Goal: Task Accomplishment & Management: Manage account settings

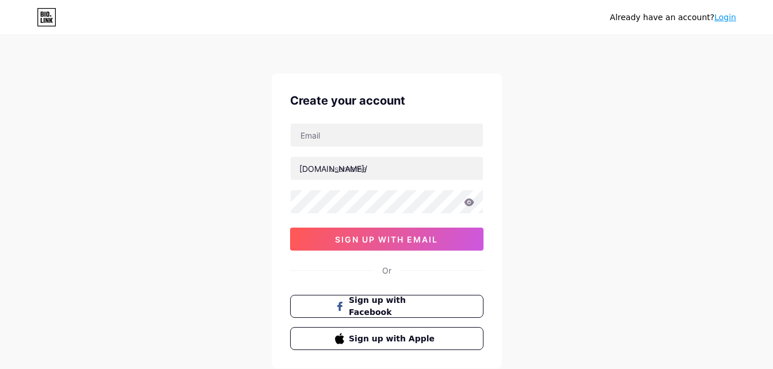
click at [729, 21] on link "Login" at bounding box center [725, 17] width 22 height 9
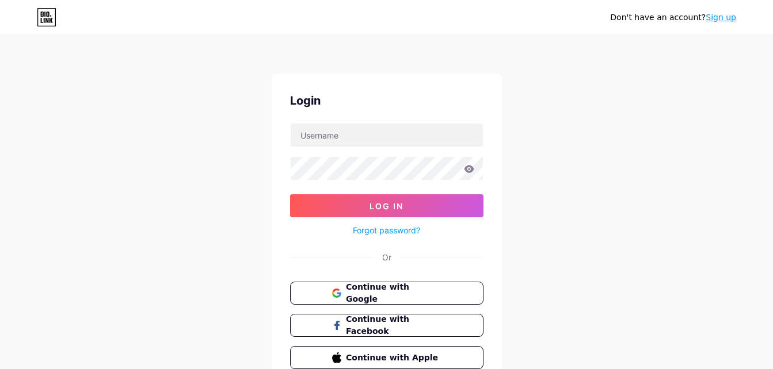
click at [364, 148] on form "Log In Forgot password?" at bounding box center [386, 180] width 193 height 114
click at [373, 132] on input "text" at bounding box center [387, 135] width 192 height 23
type input "proyectowallaby@gmail.com"
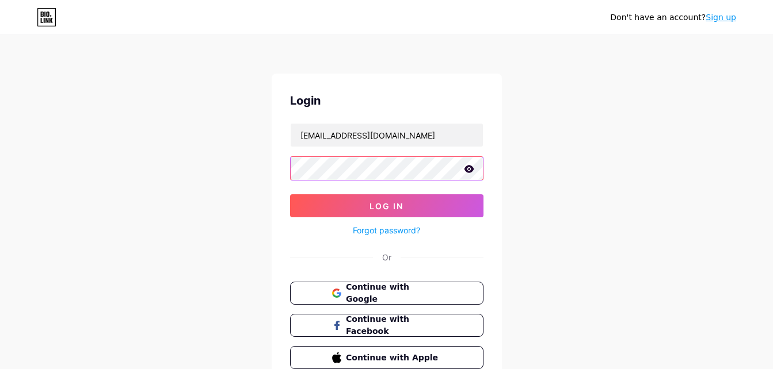
click at [290, 194] on button "Log In" at bounding box center [386, 205] width 193 height 23
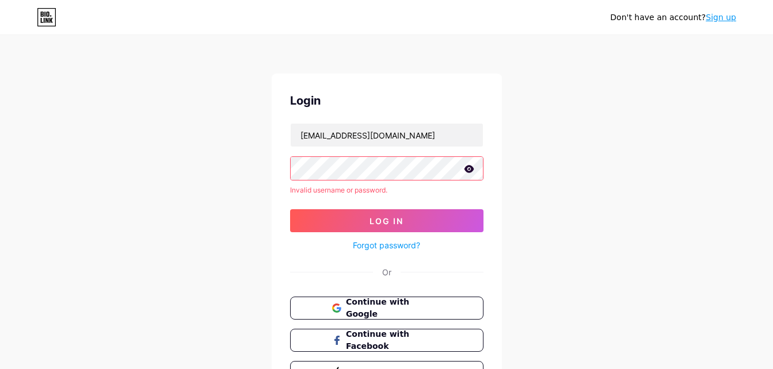
click at [469, 169] on icon at bounding box center [469, 168] width 10 height 7
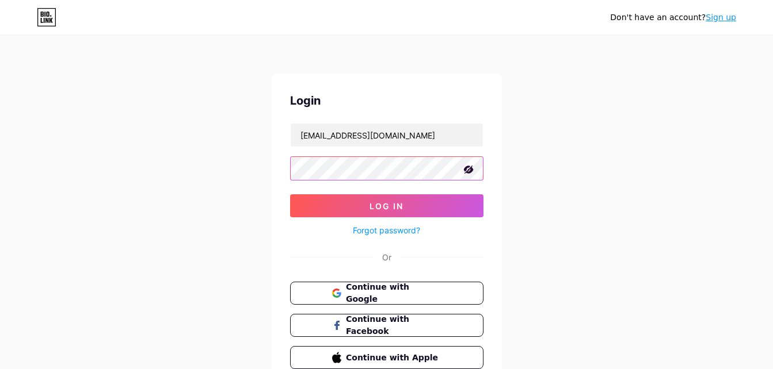
click at [290, 194] on button "Log In" at bounding box center [386, 205] width 193 height 23
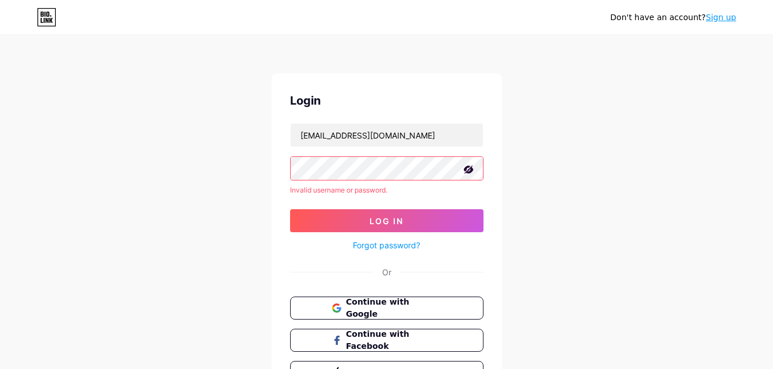
click at [290, 209] on button "Log In" at bounding box center [386, 220] width 193 height 23
click at [412, 136] on input "proyectowallaby@gmail.com" at bounding box center [387, 135] width 192 height 23
click at [411, 136] on input "text" at bounding box center [387, 135] width 192 height 23
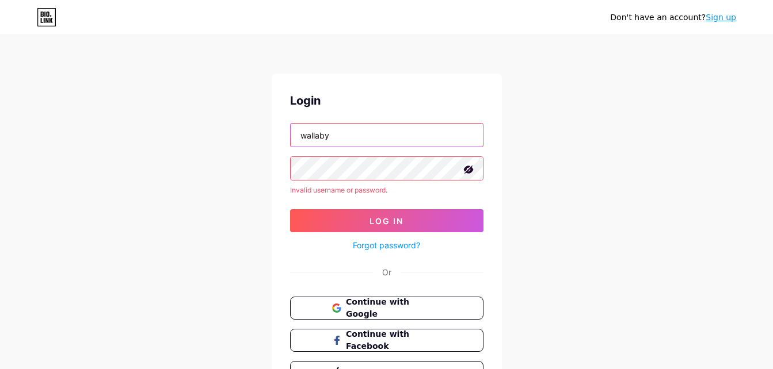
type input "wallaby"
click at [290, 209] on button "Log In" at bounding box center [386, 220] width 193 height 23
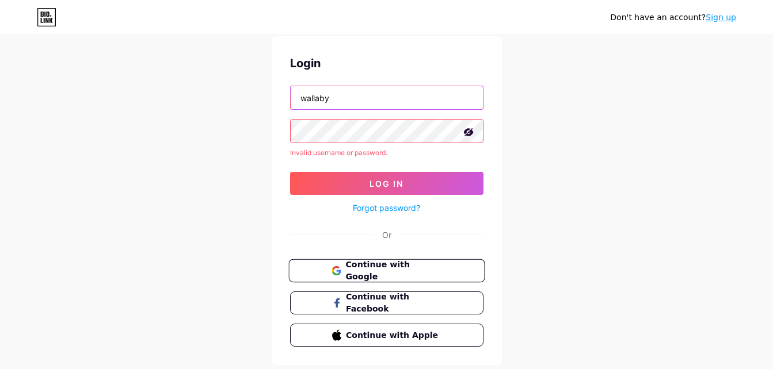
scroll to position [58, 0]
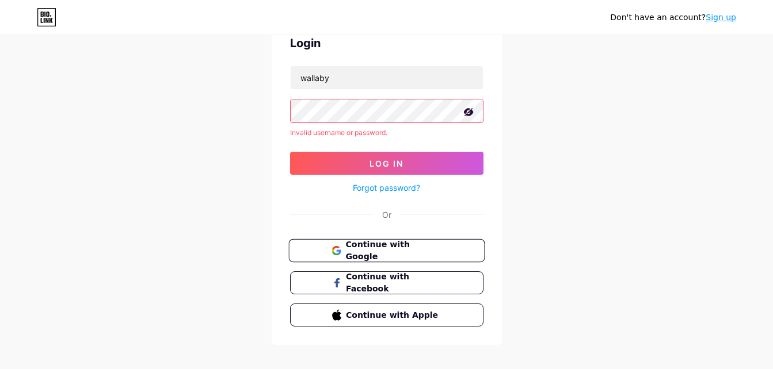
click at [417, 251] on span "Continue with Google" at bounding box center [393, 251] width 96 height 25
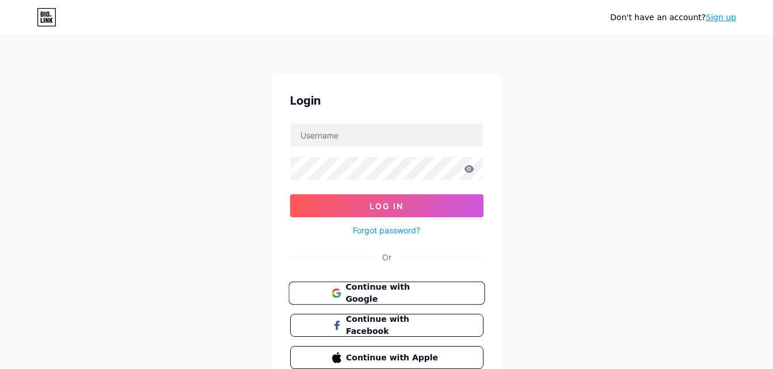
click at [444, 286] on button "Continue with Google" at bounding box center [386, 294] width 196 height 24
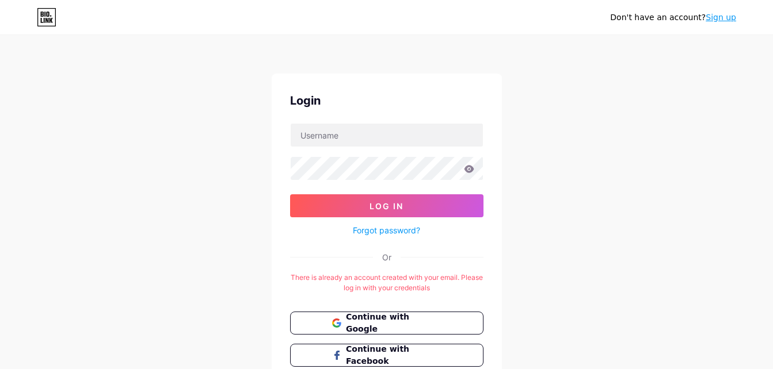
click at [399, 232] on link "Forgot password?" at bounding box center [386, 230] width 67 height 12
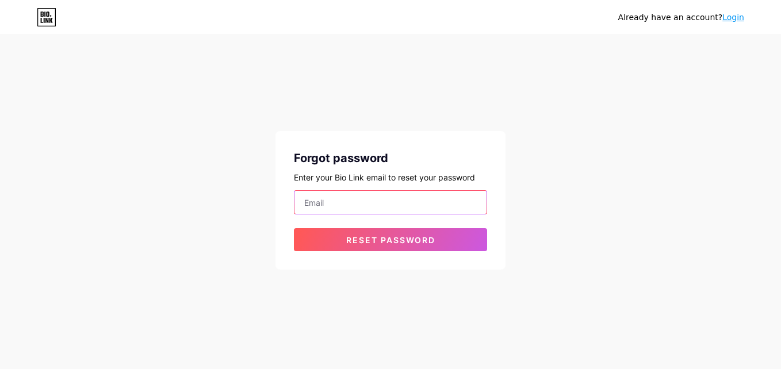
click at [391, 209] on input "email" at bounding box center [391, 202] width 192 height 23
type input "[EMAIL_ADDRESS][DOMAIN_NAME]"
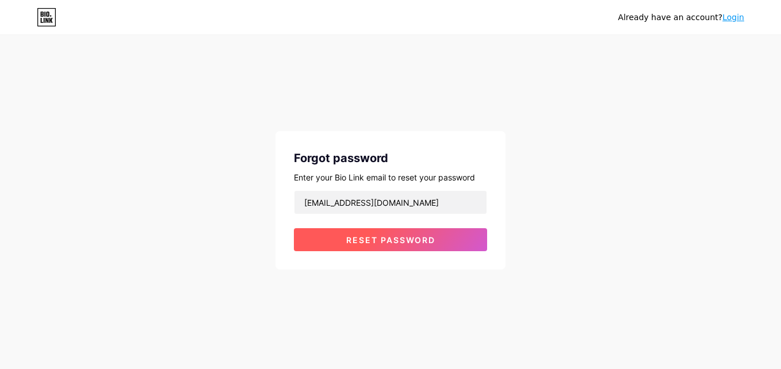
click at [409, 242] on span "Reset password" at bounding box center [390, 240] width 89 height 10
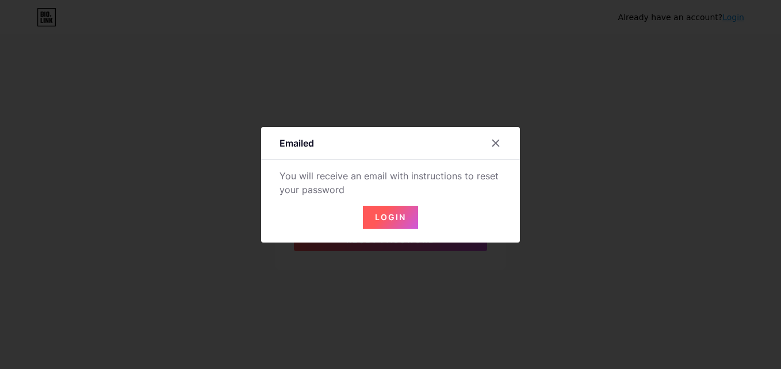
click at [394, 222] on button "Login" at bounding box center [390, 217] width 55 height 23
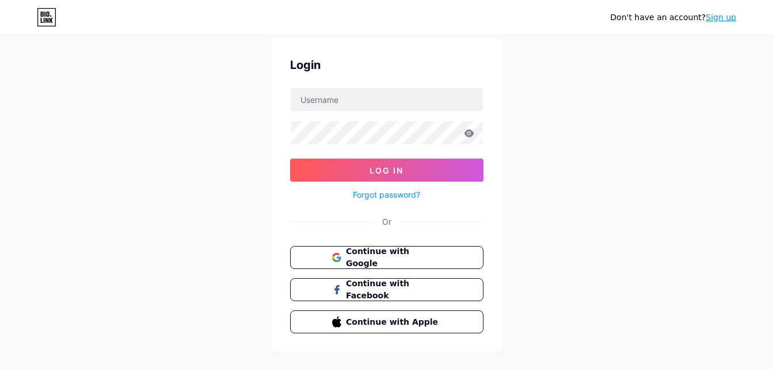
scroll to position [55, 0]
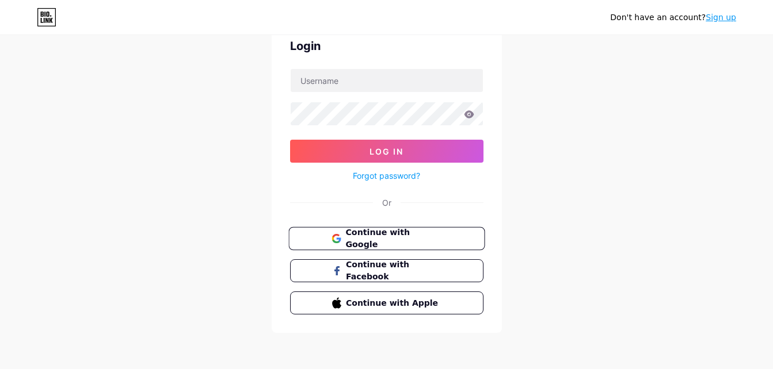
click at [446, 238] on button "Continue with Google" at bounding box center [386, 239] width 196 height 24
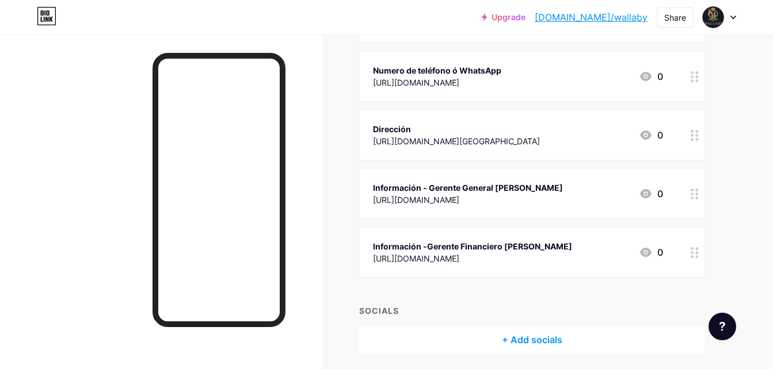
scroll to position [403, 0]
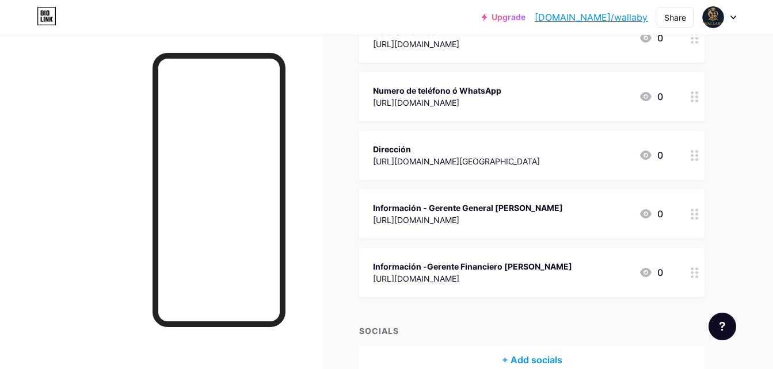
click at [549, 363] on div "+ Add socials" at bounding box center [531, 360] width 345 height 28
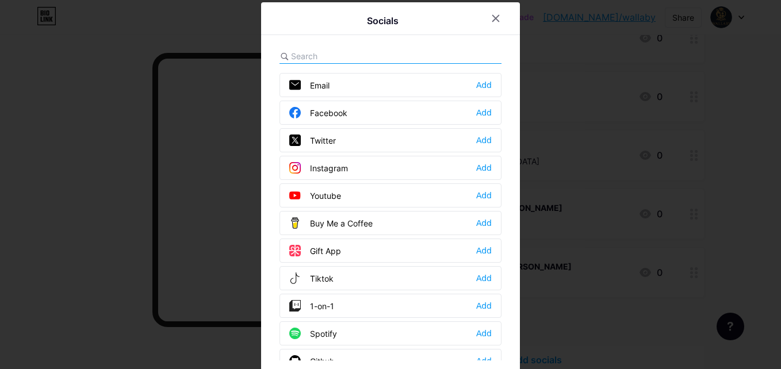
click at [434, 199] on div "Youtube Add" at bounding box center [391, 196] width 222 height 24
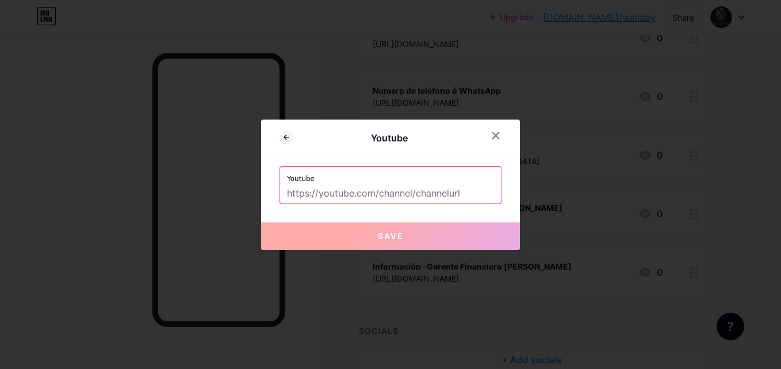
click at [469, 195] on input "text" at bounding box center [390, 194] width 207 height 20
click at [392, 194] on input "text" at bounding box center [390, 194] width 207 height 20
paste input "https://www.youtube.com/@WALLABYSAS"
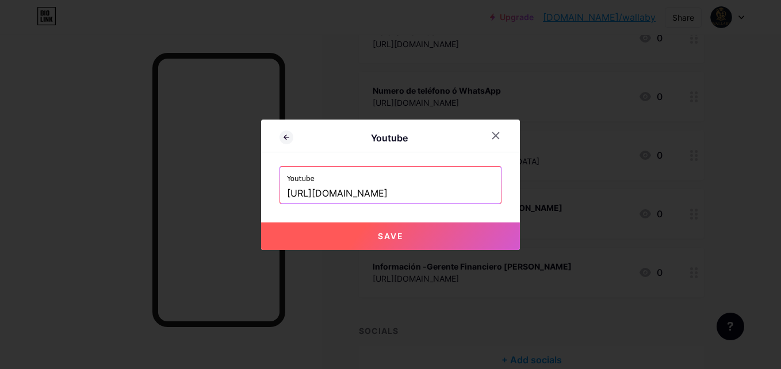
type input "https://www.youtube.com/@WALLABYSAS"
click at [454, 238] on button "Save" at bounding box center [390, 237] width 259 height 28
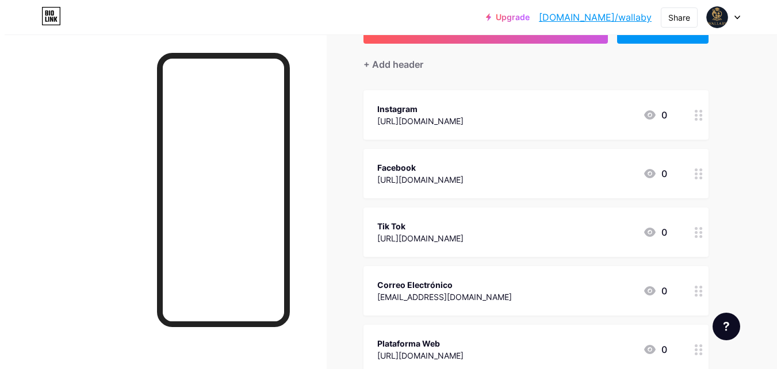
scroll to position [0, 0]
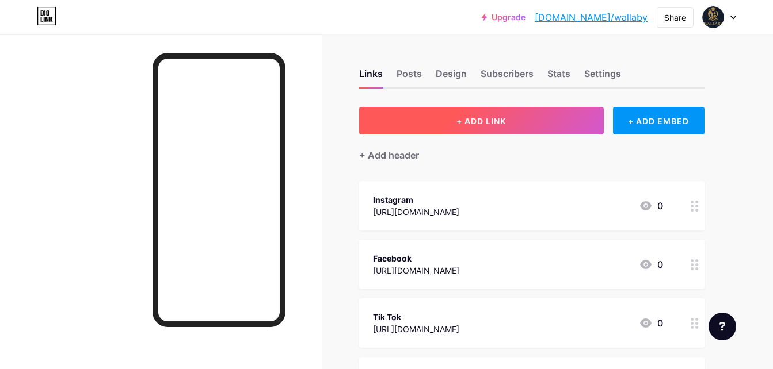
click at [541, 128] on button "+ ADD LINK" at bounding box center [481, 121] width 245 height 28
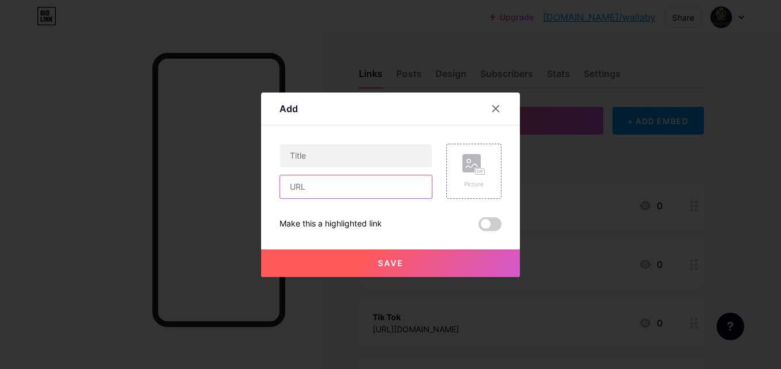
click at [371, 194] on input "text" at bounding box center [356, 186] width 152 height 23
paste input "https://www.youtube.com/@WALLABYSAS"
type input "https://www.youtube.com/@WALLABYSAS"
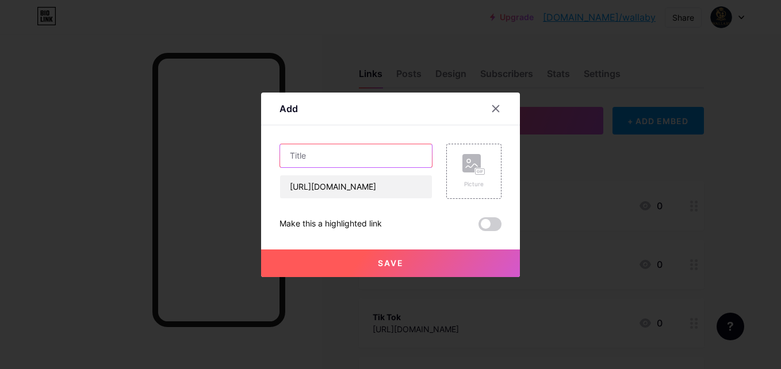
click at [386, 158] on input "text" at bounding box center [356, 155] width 152 height 23
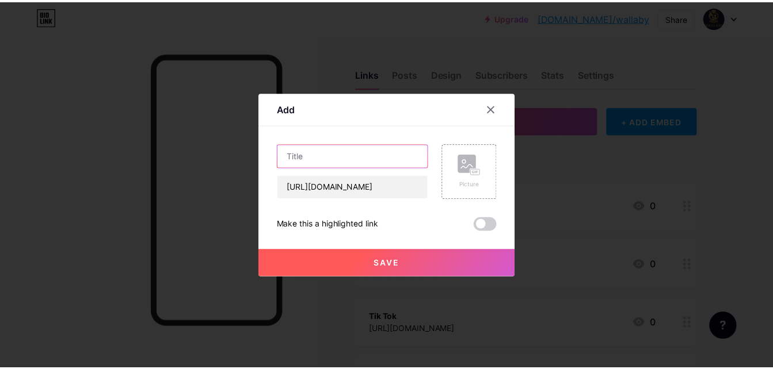
scroll to position [0, 0]
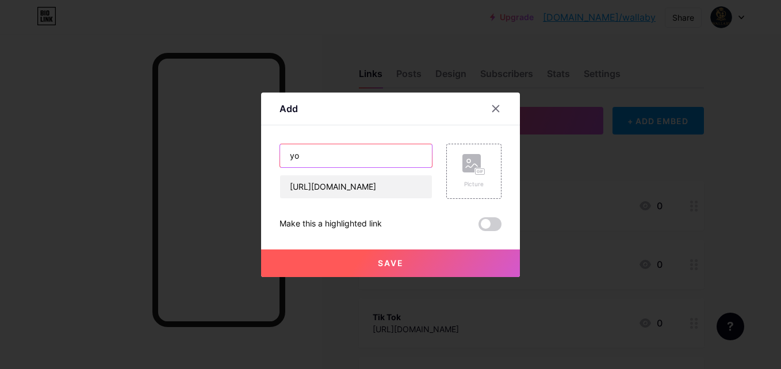
type input "y"
type input "YOUTUBE"
click at [409, 267] on button "Save" at bounding box center [390, 264] width 259 height 28
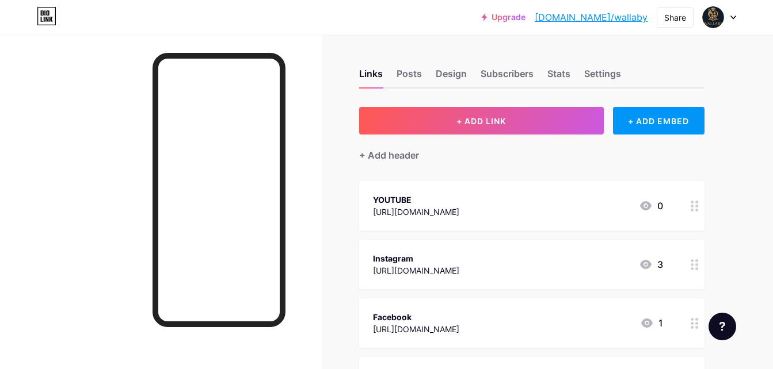
click at [565, 215] on div "YOUTUBE https://www.youtube.com/@WALLABYSAS 0" at bounding box center [518, 206] width 290 height 26
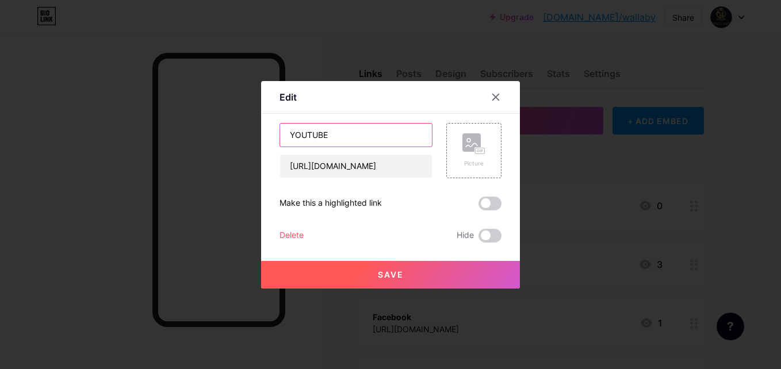
click at [344, 136] on input "YOUTUBE" at bounding box center [356, 135] width 152 height 23
type input "YouTube"
click at [463, 269] on button "Save" at bounding box center [390, 275] width 259 height 28
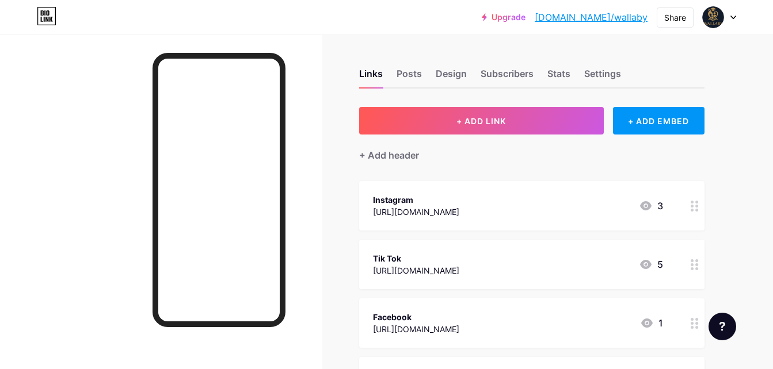
click at [462, 219] on div "Instagram https://www.instagram.com/wallaby_sas?igsh=MWFxbTJ3cGVnMHg1aQ== 3" at bounding box center [531, 205] width 345 height 49
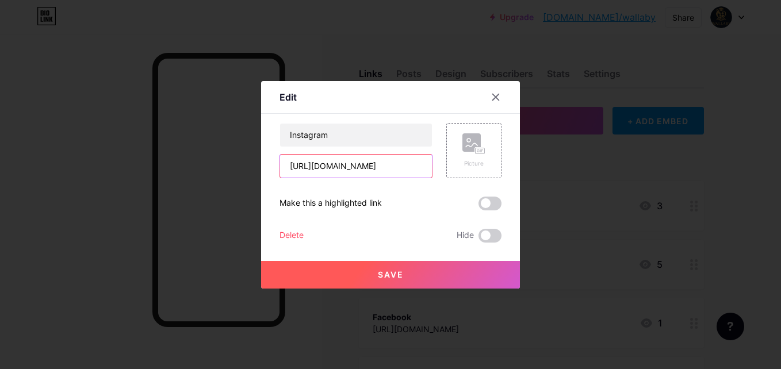
click at [372, 168] on input "https://www.instagram.com/wallaby_sas?igsh=MWFxbTJ3cGVnMHg1aQ==" at bounding box center [356, 166] width 152 height 23
click at [498, 102] on div at bounding box center [496, 97] width 21 height 21
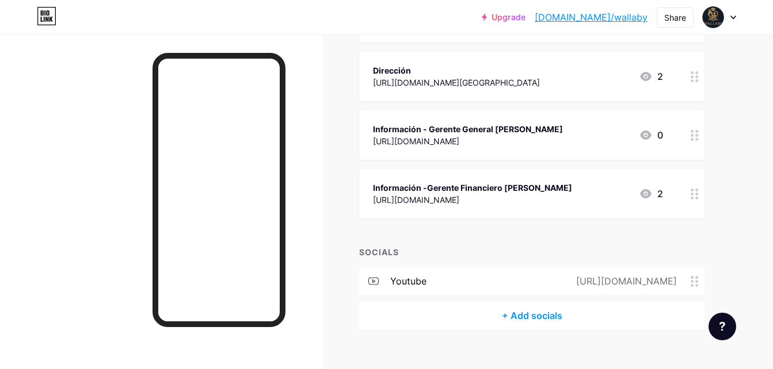
scroll to position [557, 0]
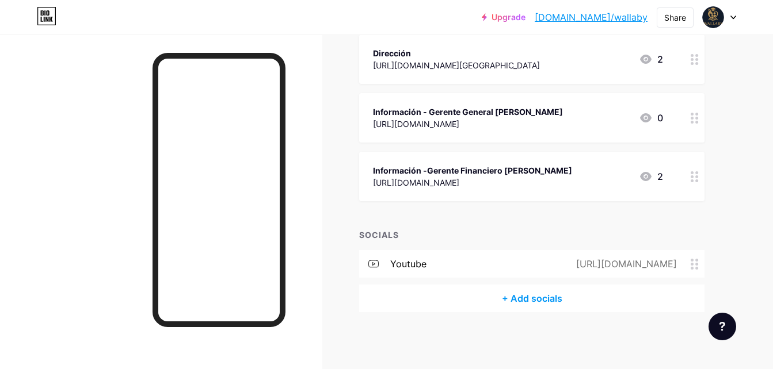
click at [539, 296] on div "+ Add socials" at bounding box center [531, 299] width 345 height 28
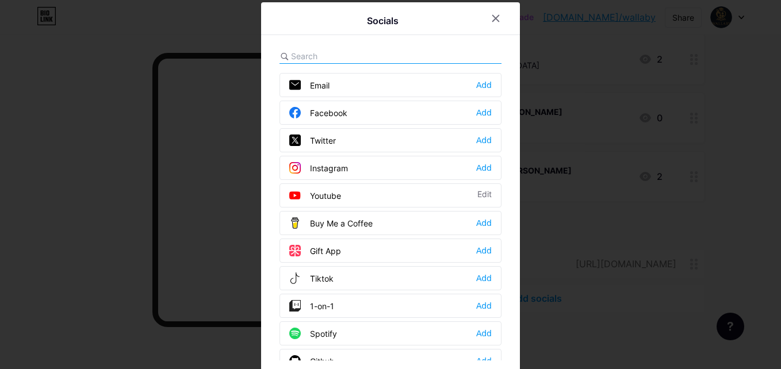
click at [612, 127] on div at bounding box center [390, 184] width 781 height 369
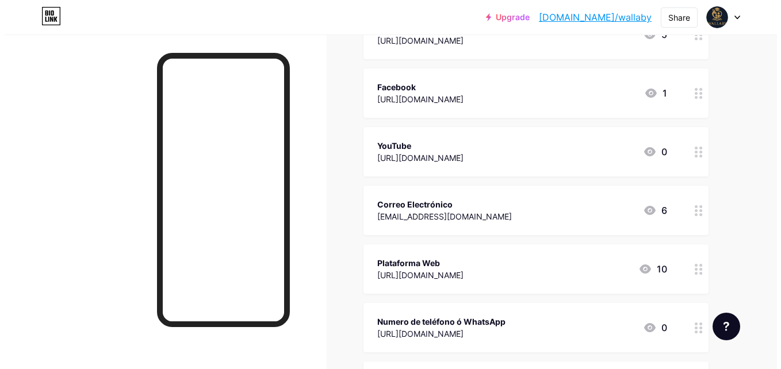
scroll to position [518, 0]
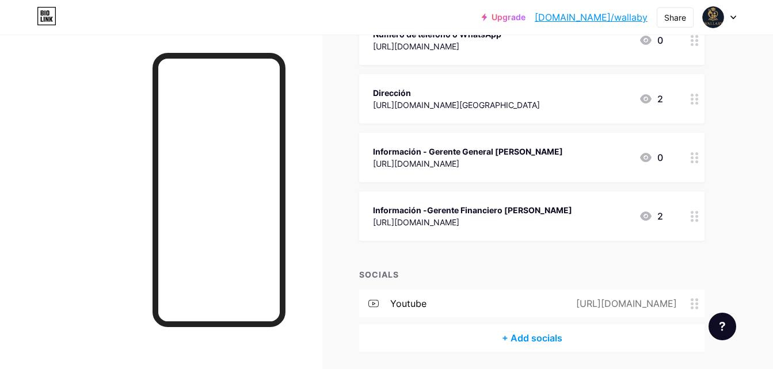
click at [523, 338] on div "+ Add socials" at bounding box center [531, 338] width 345 height 28
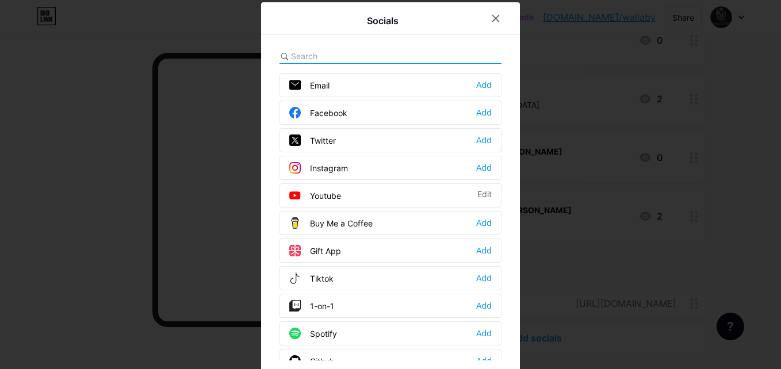
click at [461, 168] on div "Instagram Add" at bounding box center [391, 168] width 222 height 24
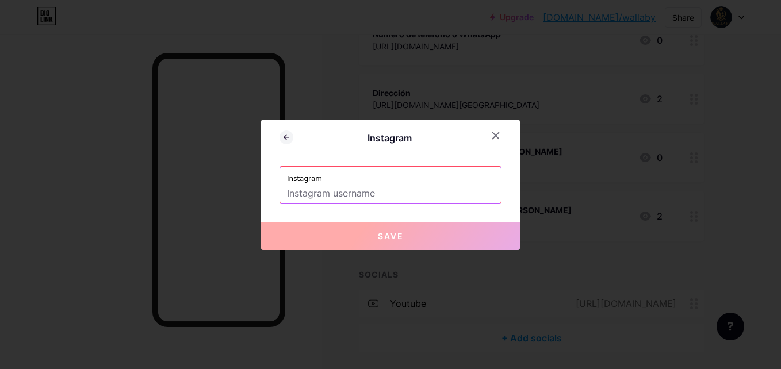
click at [408, 186] on input "text" at bounding box center [390, 194] width 207 height 20
paste input "https://www.instagram.com/wallaby_sas?igsh=MWFxbTJ3cGVnMHg1aQ=="
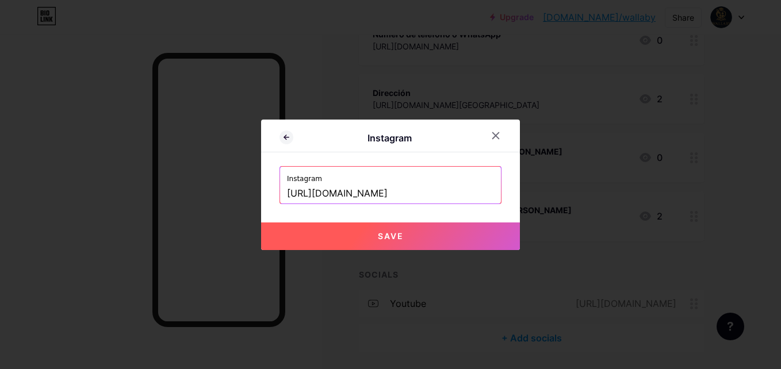
scroll to position [0, 117]
click at [452, 225] on button "Save" at bounding box center [390, 237] width 259 height 28
type input "https://instagram.com/https://www.instagram.com/wallaby_sas?igsh=MWFxbTJ3cGVnMH…"
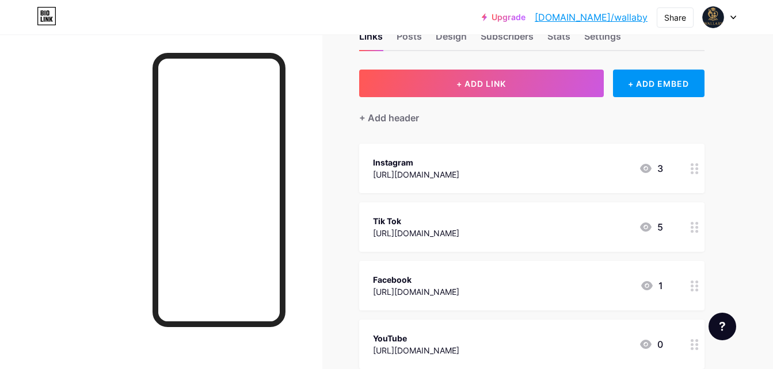
scroll to position [58, 0]
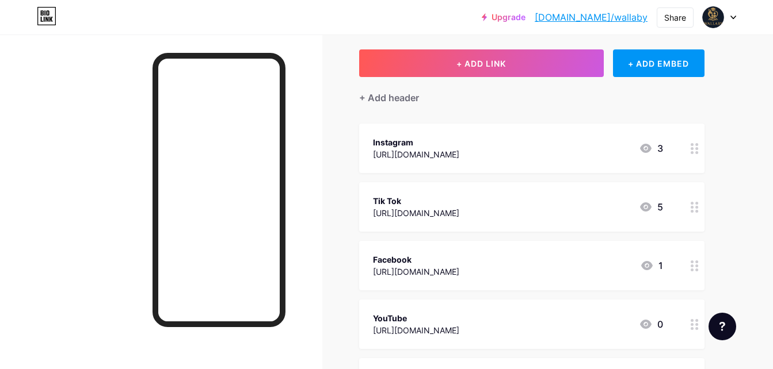
click at [459, 205] on div "Tik Tok" at bounding box center [416, 201] width 86 height 12
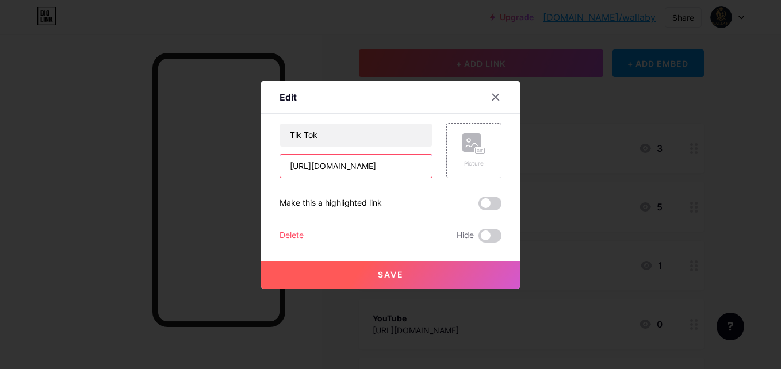
click at [400, 167] on input "https://www.tiktok.com/@wallaby211?_t=ZS-8yECpSbsfIe&_r=1" at bounding box center [356, 166] width 152 height 23
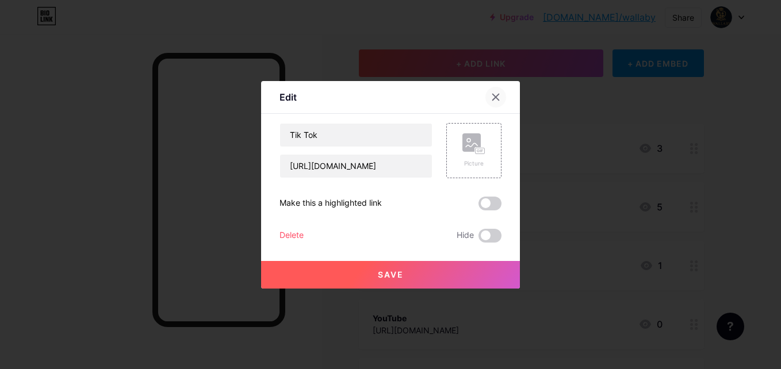
click at [492, 102] on div at bounding box center [496, 97] width 21 height 21
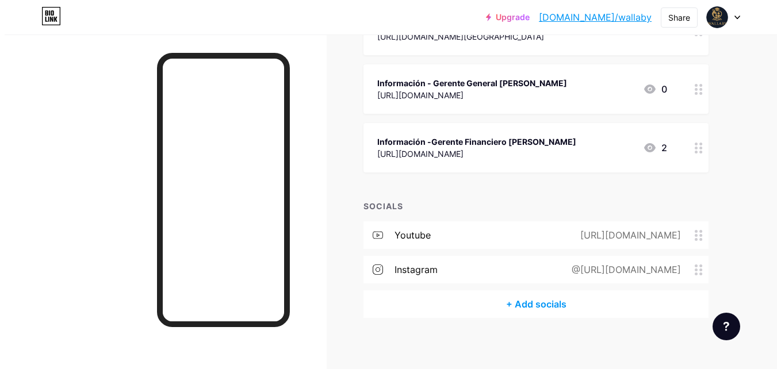
scroll to position [592, 0]
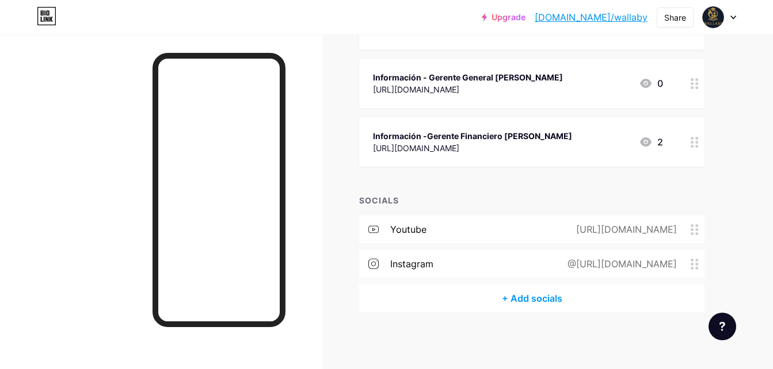
click at [552, 301] on div "+ Add socials" at bounding box center [531, 299] width 345 height 28
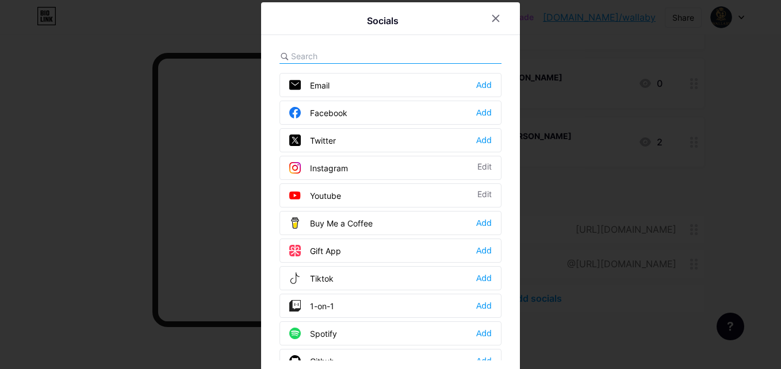
scroll to position [58, 0]
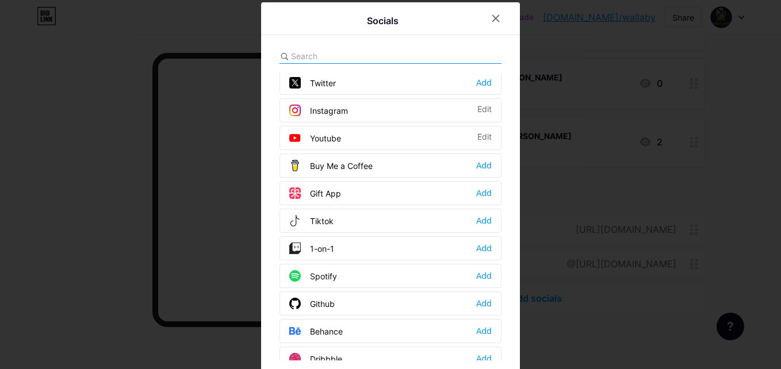
click at [485, 228] on div "Tiktok Add" at bounding box center [391, 221] width 222 height 24
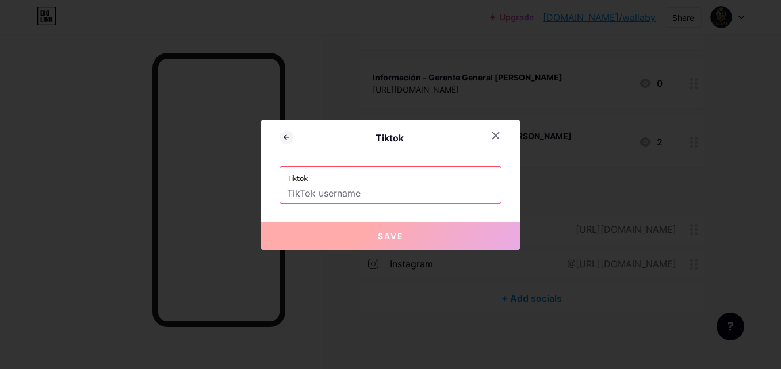
click at [435, 194] on input "text" at bounding box center [390, 194] width 207 height 20
paste input "https://www.tiktok.com/@wallaby211?_t=ZS-8yECpSbsfIe&_r=1"
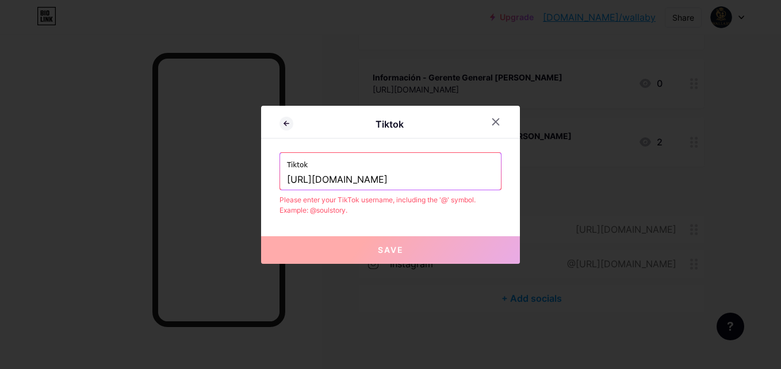
drag, startPoint x: 377, startPoint y: 177, endPoint x: 342, endPoint y: 183, distance: 36.1
click at [342, 183] on input "https://www.tiktok.com/@wallaby211?_t=ZS-8yECpSbsfIe&_r=1" at bounding box center [390, 180] width 207 height 20
click at [372, 181] on input "https://www.tiktok.com/@wallaby211?_t=ZS-8yECpSbsfIe&_r=1" at bounding box center [390, 180] width 207 height 20
drag, startPoint x: 381, startPoint y: 177, endPoint x: 326, endPoint y: 185, distance: 56.4
click at [326, 185] on input "https://www.tiktok.com/@wallaby211?_t=ZS-8yECpSbsfIe&_r=1" at bounding box center [390, 180] width 207 height 20
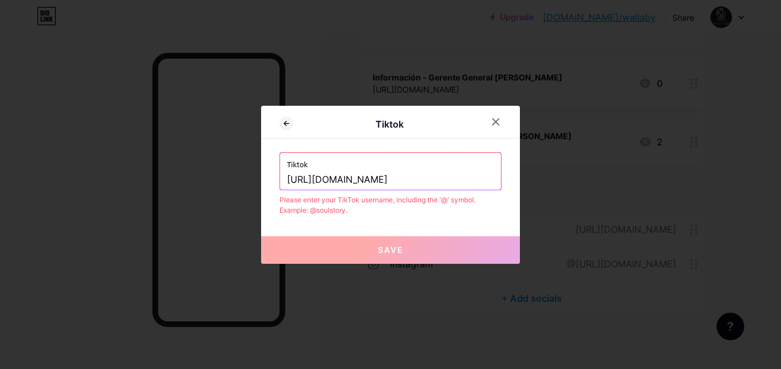
scroll to position [0, 0]
click at [499, 178] on div "Tiktok https://www.tiktok.com/@wallaby211?_t=ZS-8yECpSbsfIe&_r=1" at bounding box center [390, 171] width 221 height 37
click at [493, 179] on input "https://www.tiktok.com/@wallaby211?_t=ZS-8yECpSbsfIe&_r=1" at bounding box center [390, 180] width 207 height 20
drag, startPoint x: 493, startPoint y: 179, endPoint x: 292, endPoint y: 186, distance: 201.5
click at [292, 186] on input "https://www.tiktok.com/@wallaby211?_t=ZS-8yECpSbsfIe&_r=1" at bounding box center [390, 180] width 207 height 20
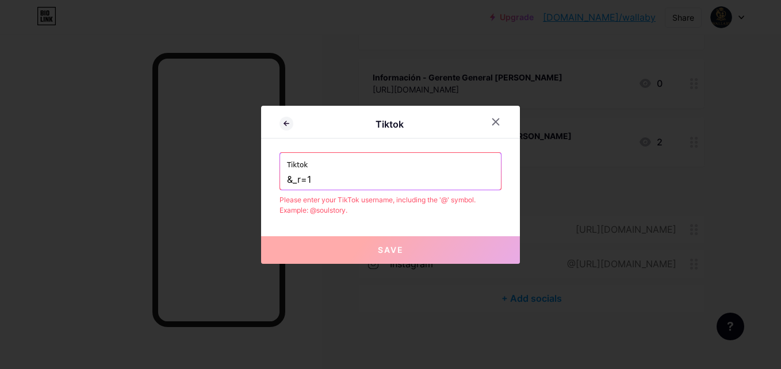
click at [328, 176] on input "&_r=1" at bounding box center [390, 180] width 207 height 20
type input "&"
paste input "@wallaby211"
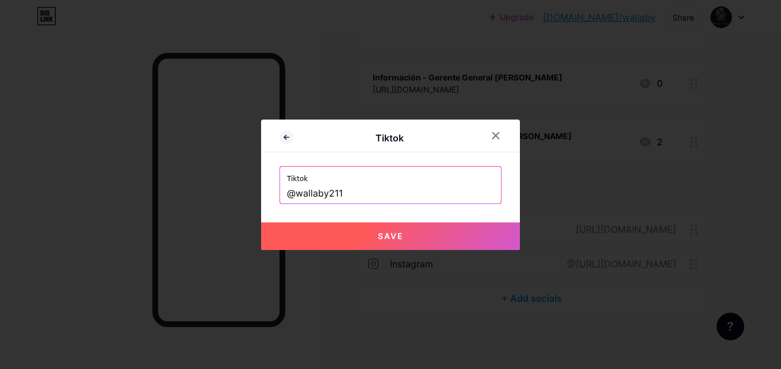
click at [415, 241] on button "Save" at bounding box center [390, 237] width 259 height 28
type input "https://tiktok.com/@wallaby211"
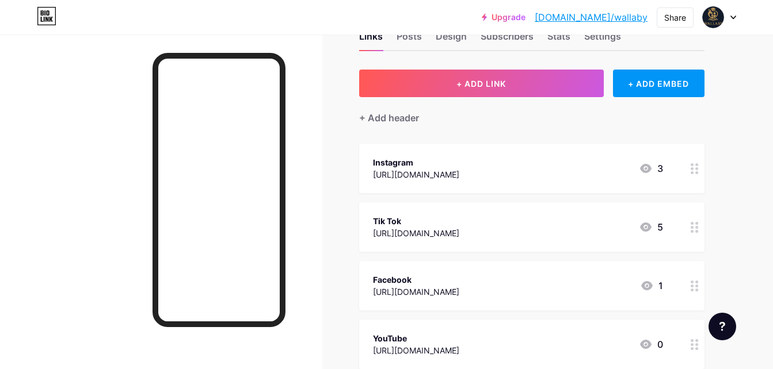
scroll to position [58, 0]
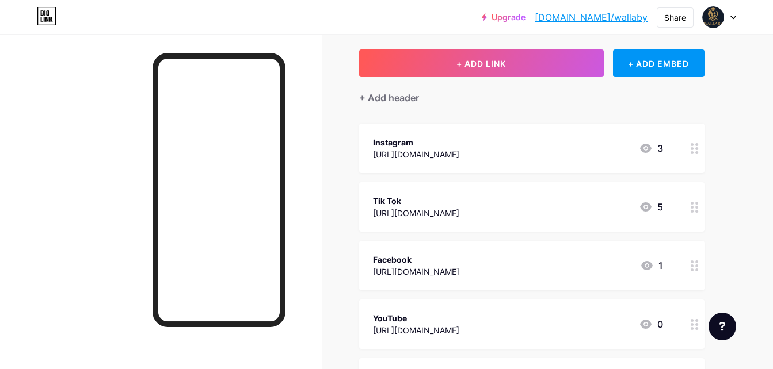
click at [459, 266] on div "https://www.facebook.com/share/1FySFSC88X/?mibextid=wwXIfr" at bounding box center [416, 272] width 86 height 12
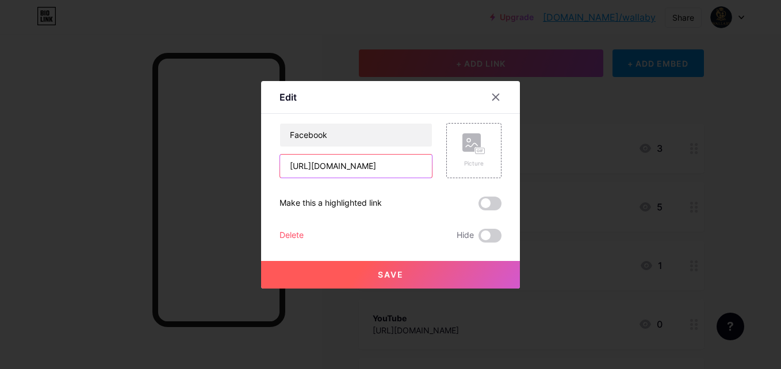
click at [384, 169] on input "https://www.facebook.com/share/1FySFSC88X/?mibextid=wwXIfr" at bounding box center [356, 166] width 152 height 23
click at [494, 101] on icon at bounding box center [495, 97] width 9 height 9
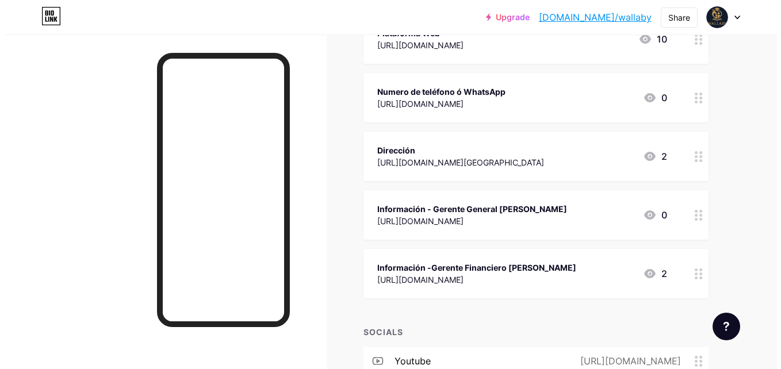
scroll to position [627, 0]
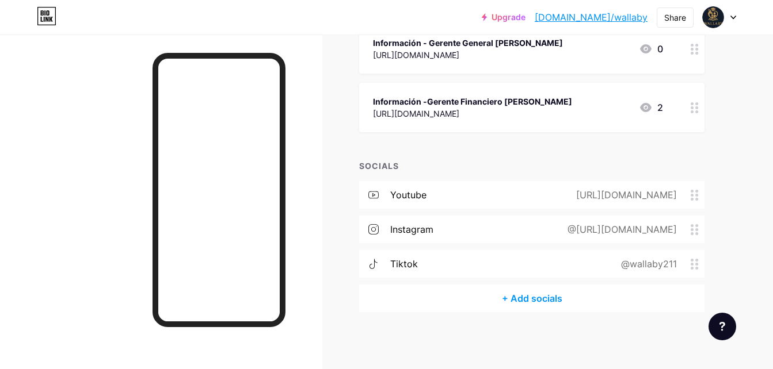
click at [544, 299] on div "+ Add socials" at bounding box center [531, 299] width 345 height 28
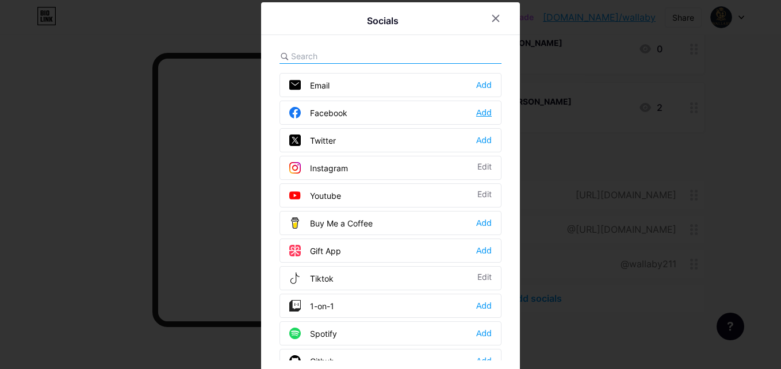
click at [480, 113] on div "Add" at bounding box center [484, 113] width 16 height 12
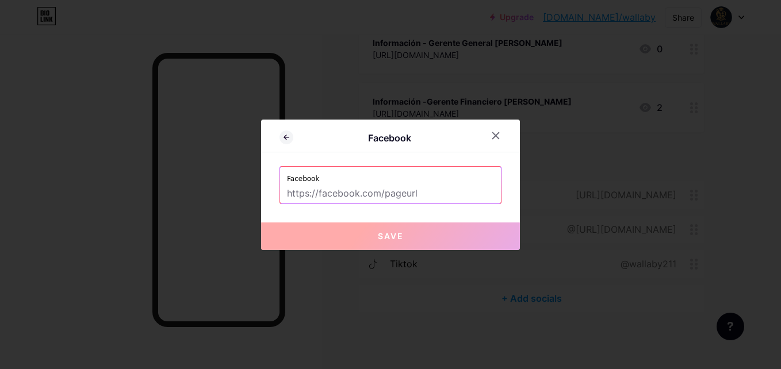
click at [332, 194] on input "text" at bounding box center [390, 194] width 207 height 20
paste input "https://www.facebook.com/share/1FySFSC88X/?mibextid=wwXIfr"
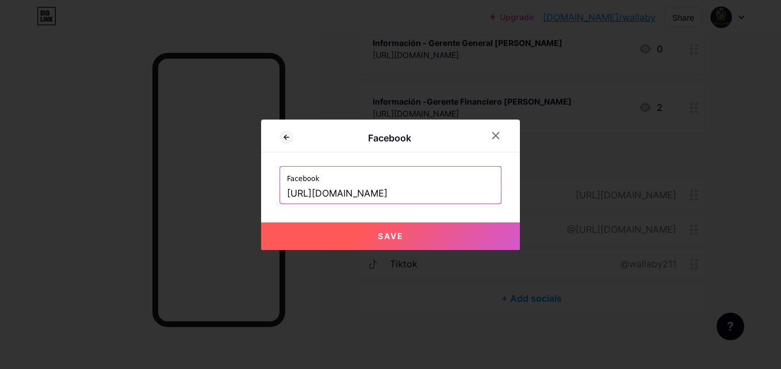
scroll to position [0, 78]
type input "https://www.facebook.com/share/1FySFSC88X/?mibextid=wwXIfr"
click at [379, 237] on span "Save" at bounding box center [391, 236] width 26 height 10
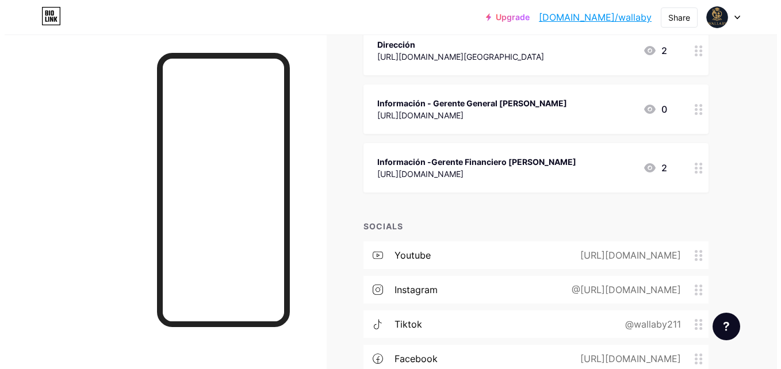
scroll to position [661, 0]
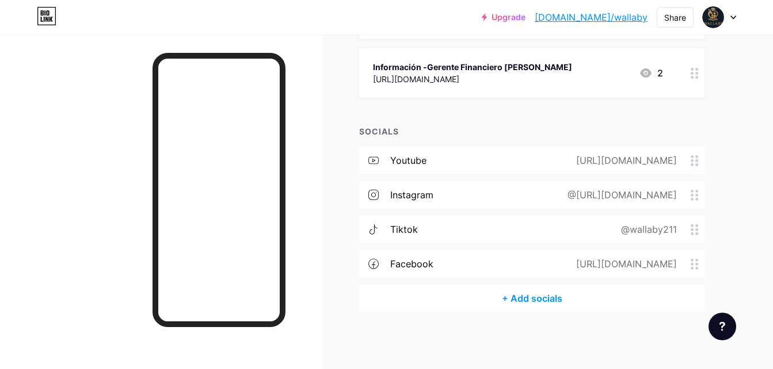
click at [510, 289] on div "+ Add socials" at bounding box center [531, 299] width 345 height 28
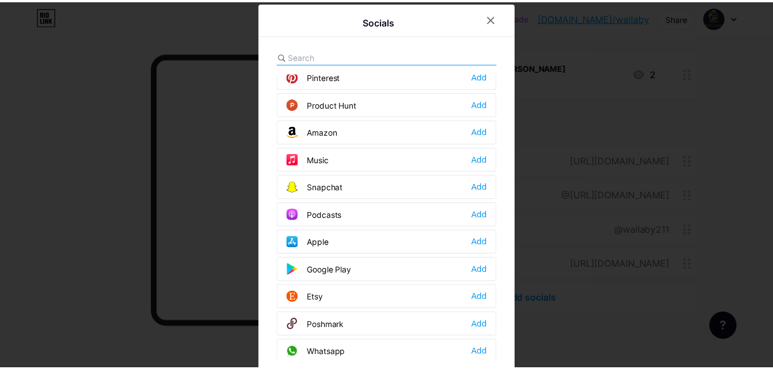
scroll to position [805, 0]
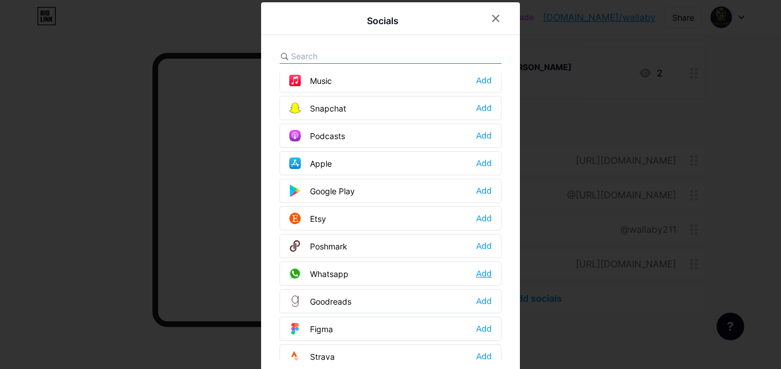
click at [480, 268] on div "Add" at bounding box center [484, 274] width 16 height 12
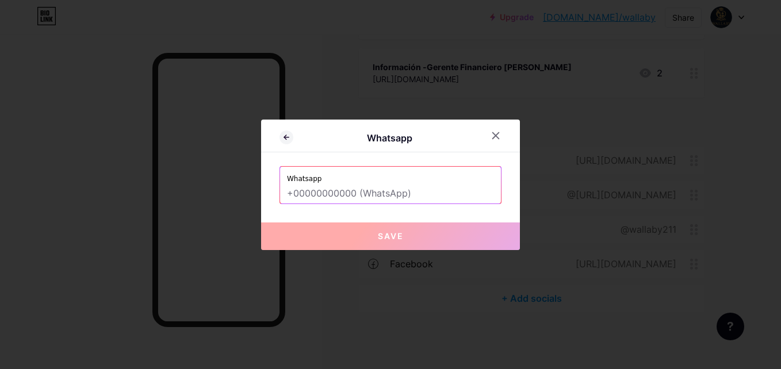
click at [421, 194] on input "text" at bounding box center [390, 194] width 207 height 20
click at [492, 134] on icon at bounding box center [495, 135] width 9 height 9
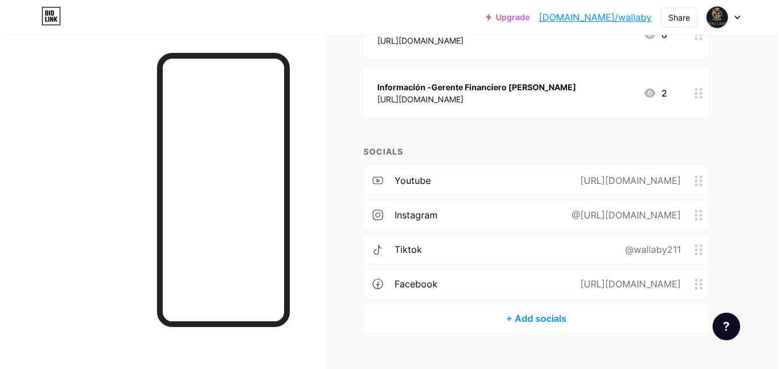
scroll to position [661, 0]
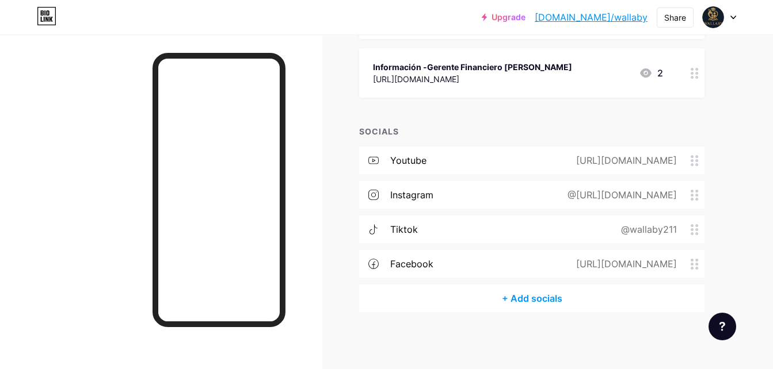
click at [544, 299] on div "+ Add socials" at bounding box center [531, 299] width 345 height 28
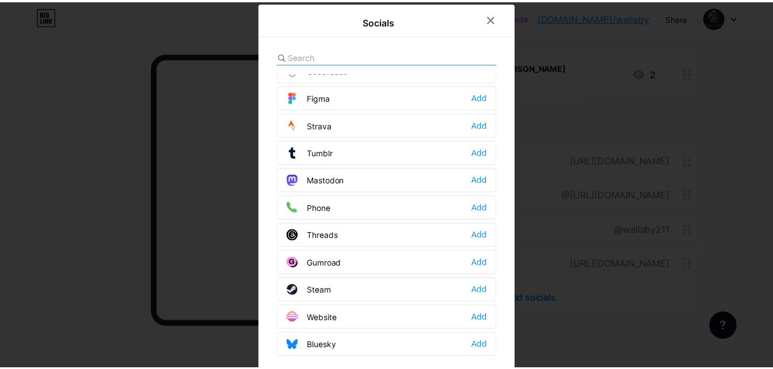
scroll to position [1038, 0]
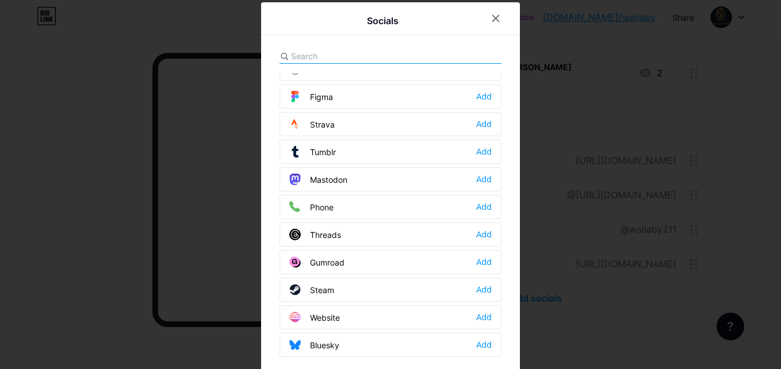
click at [538, 287] on div at bounding box center [390, 184] width 781 height 369
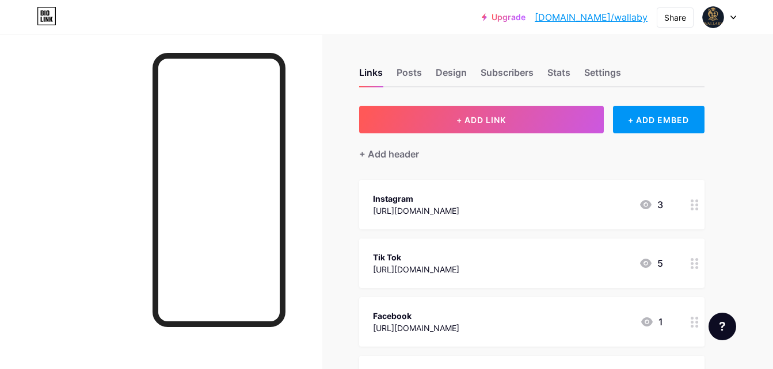
scroll to position [0, 0]
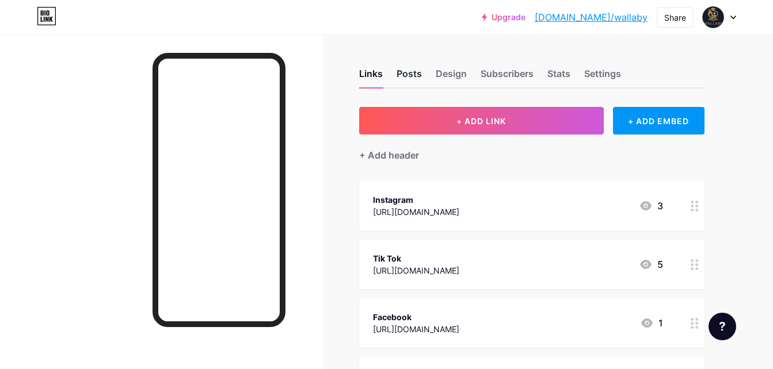
click at [408, 72] on div "Posts" at bounding box center [408, 77] width 25 height 21
click at [453, 79] on div "Design" at bounding box center [451, 77] width 31 height 21
click at [492, 75] on div "Subscribers" at bounding box center [506, 77] width 53 height 21
click at [578, 82] on div "Links Posts Design Subscribers Stats Settings" at bounding box center [531, 68] width 345 height 40
click at [598, 70] on div "Settings" at bounding box center [602, 77] width 37 height 21
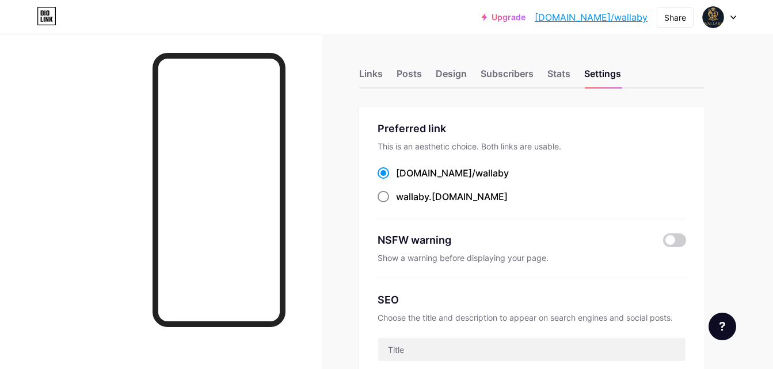
click at [390, 196] on label "wallaby .bio.link" at bounding box center [442, 197] width 130 height 14
click at [396, 204] on input "wallaby .bio.link" at bounding box center [399, 207] width 7 height 7
radio input "true"
click at [381, 175] on span at bounding box center [383, 173] width 12 height 12
click at [396, 180] on input "bio.link/ wallaby" at bounding box center [399, 183] width 7 height 7
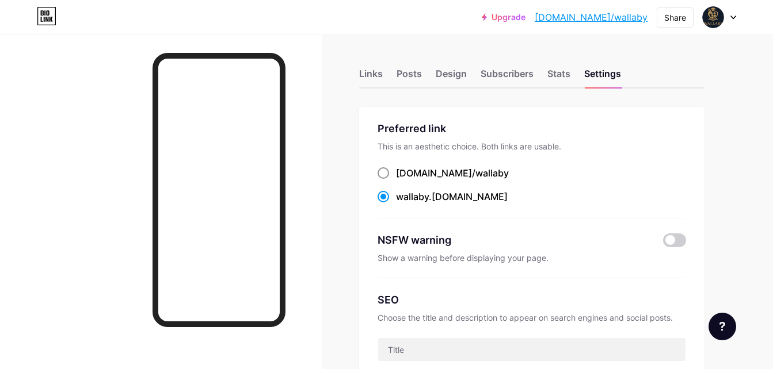
radio input "true"
click at [380, 198] on span at bounding box center [383, 197] width 12 height 12
click at [396, 204] on input "wallaby .bio.link" at bounding box center [399, 207] width 7 height 7
radio input "true"
click at [384, 171] on span at bounding box center [383, 173] width 12 height 12
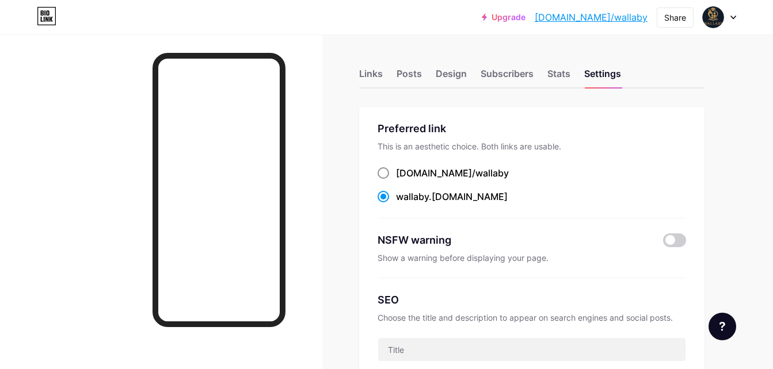
click at [396, 180] on input "bio.link/ wallaby" at bounding box center [399, 183] width 7 height 7
radio input "true"
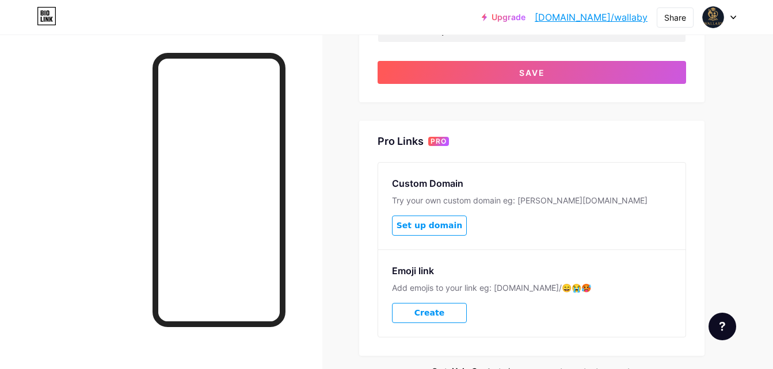
scroll to position [580, 0]
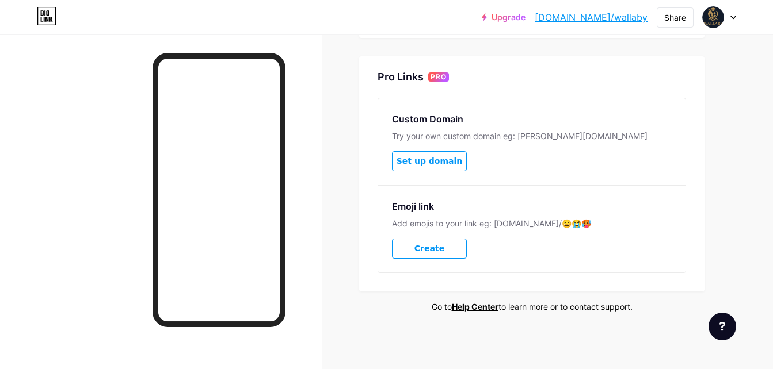
click at [730, 18] on icon at bounding box center [733, 18] width 6 height 4
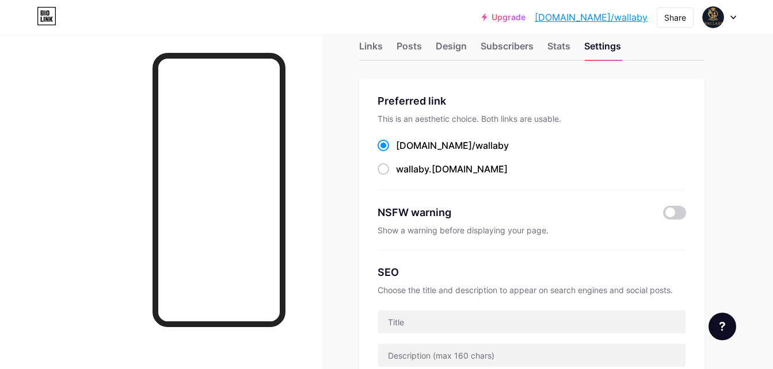
scroll to position [0, 0]
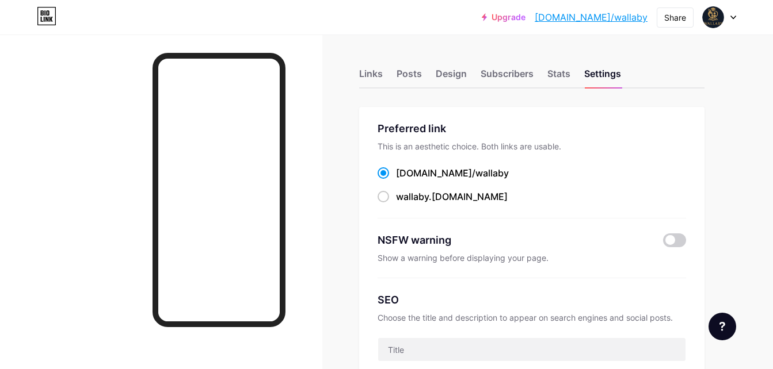
click at [51, 18] on icon at bounding box center [50, 19] width 3 height 5
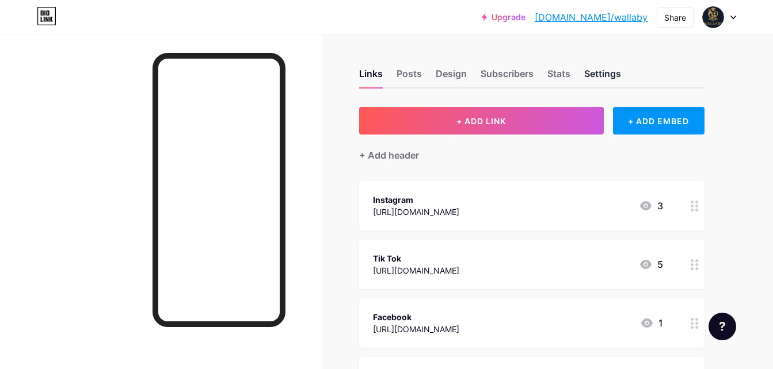
click at [624, 77] on div "Links Posts Design Subscribers Stats Settings" at bounding box center [531, 68] width 345 height 40
click at [601, 77] on div "Settings" at bounding box center [602, 77] width 37 height 21
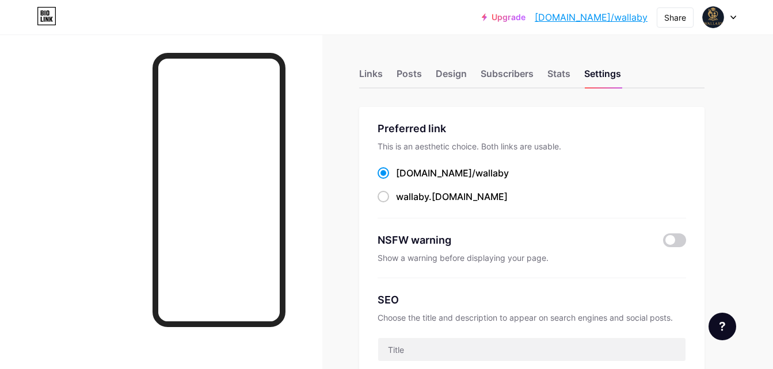
click at [545, 72] on div "Links Posts Design Subscribers Stats Settings" at bounding box center [531, 68] width 345 height 40
click at [673, 24] on div "Share" at bounding box center [674, 17] width 37 height 20
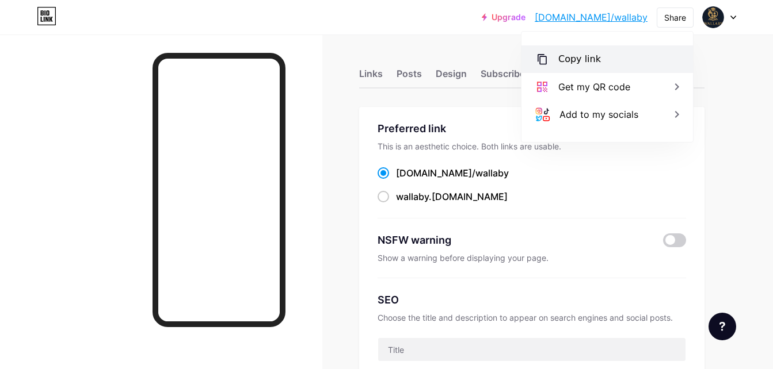
click at [629, 59] on div "Copy link" at bounding box center [606, 59] width 171 height 28
drag, startPoint x: 629, startPoint y: 59, endPoint x: 590, endPoint y: 60, distance: 38.6
click at [590, 60] on div "Copied" at bounding box center [606, 59] width 171 height 28
drag, startPoint x: 590, startPoint y: 60, endPoint x: 491, endPoint y: 37, distance: 101.7
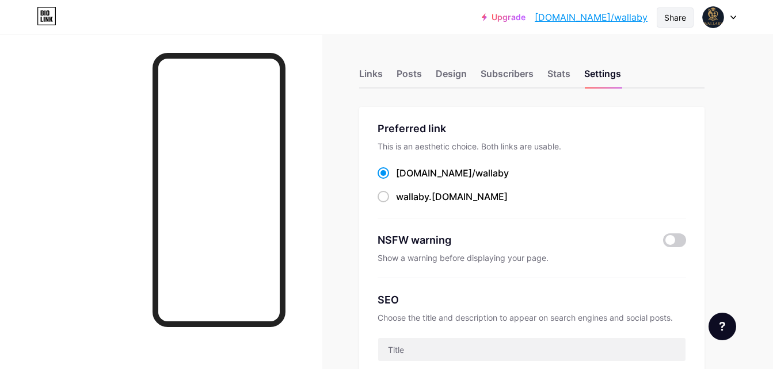
click at [668, 21] on div "Share" at bounding box center [675, 18] width 22 height 12
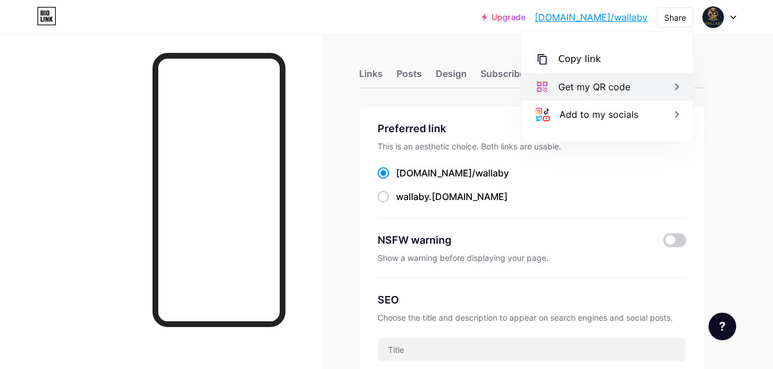
click at [589, 87] on div "Get my QR code" at bounding box center [594, 87] width 72 height 14
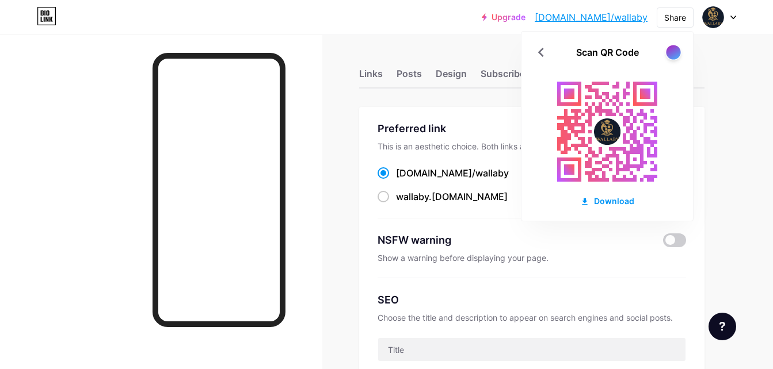
click at [678, 56] on div at bounding box center [673, 52] width 14 height 14
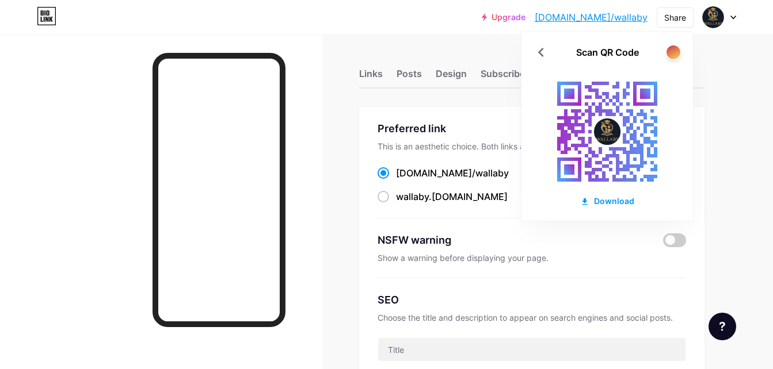
click at [678, 59] on div at bounding box center [673, 52] width 16 height 16
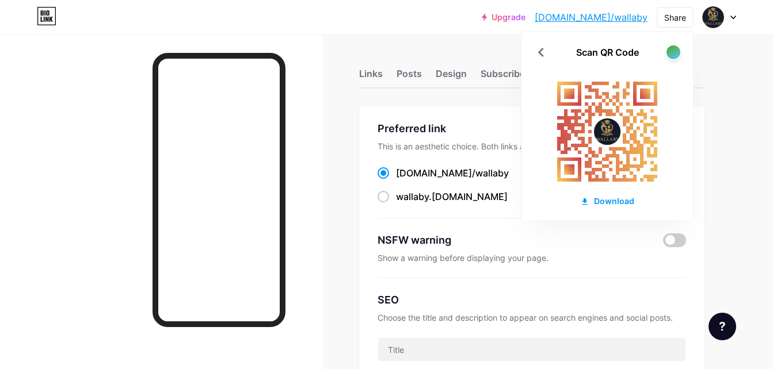
click at [678, 59] on div at bounding box center [673, 52] width 16 height 16
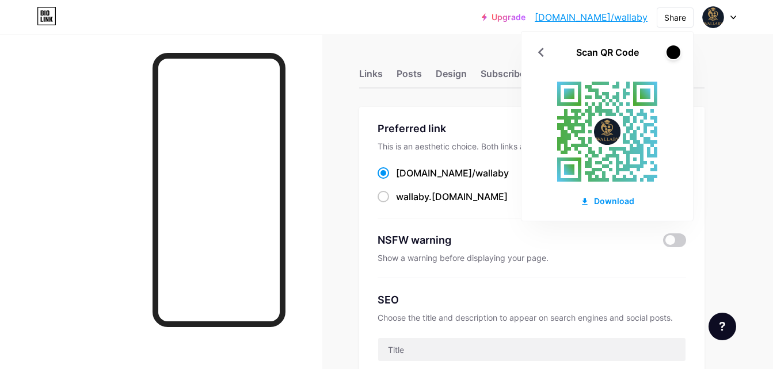
click at [678, 59] on div at bounding box center [673, 52] width 16 height 16
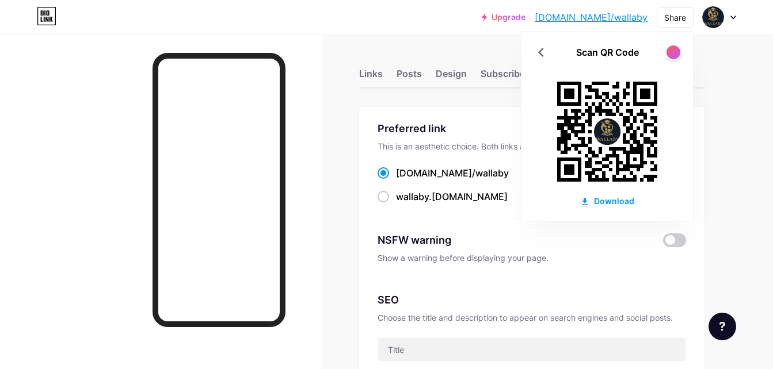
click at [678, 59] on div at bounding box center [673, 52] width 16 height 16
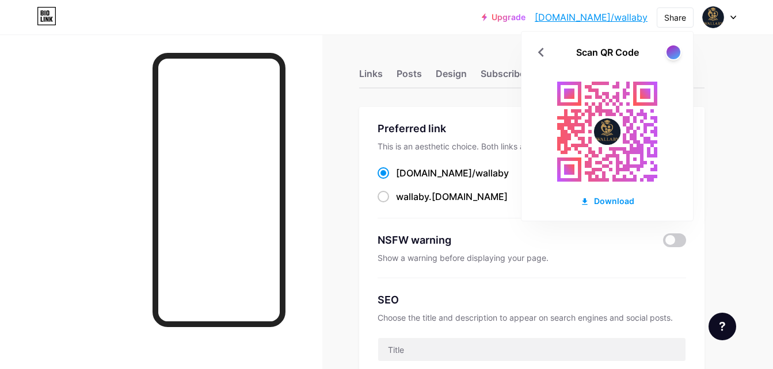
click at [678, 59] on div at bounding box center [673, 52] width 16 height 16
